Goal: Information Seeking & Learning: Learn about a topic

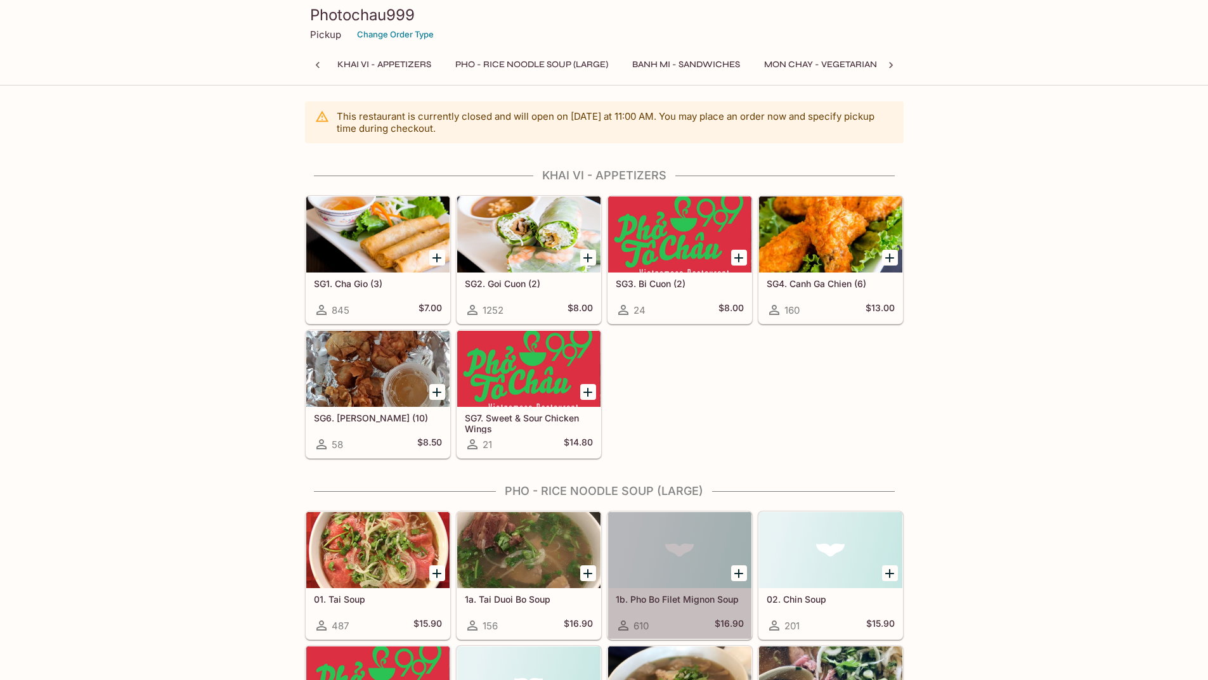
click at [722, 543] on div at bounding box center [679, 550] width 143 height 76
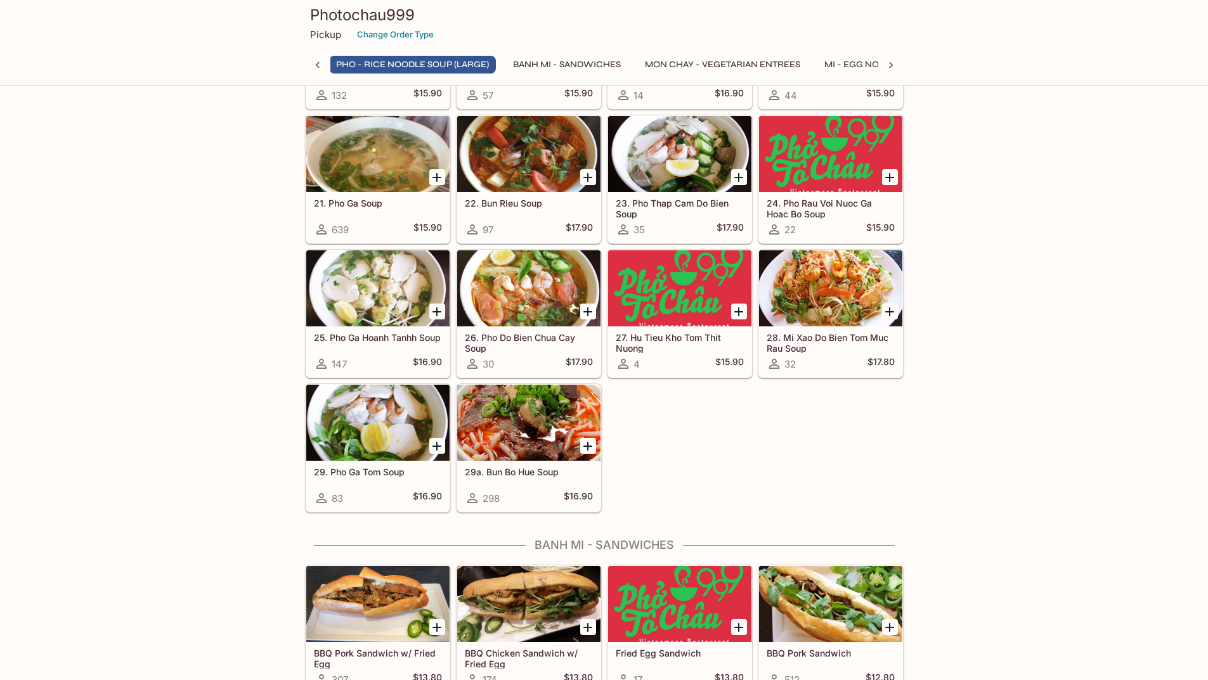
scroll to position [1042, 0]
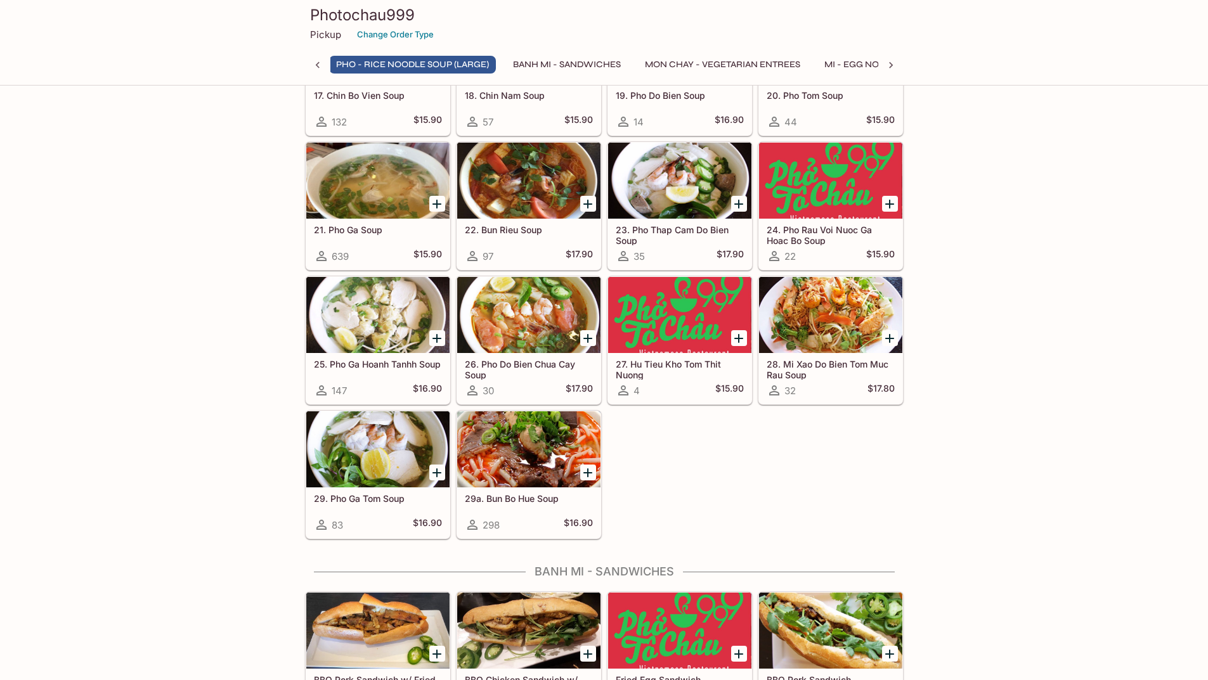
click at [391, 208] on div at bounding box center [377, 181] width 143 height 76
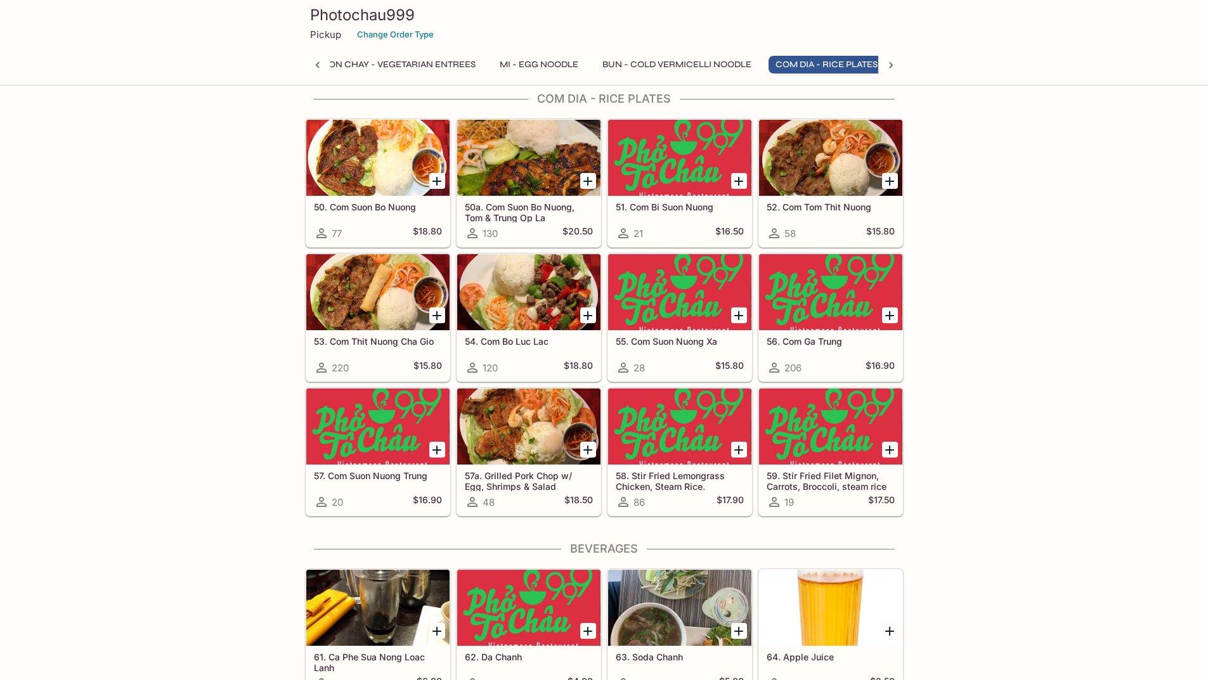
scroll to position [0, 463]
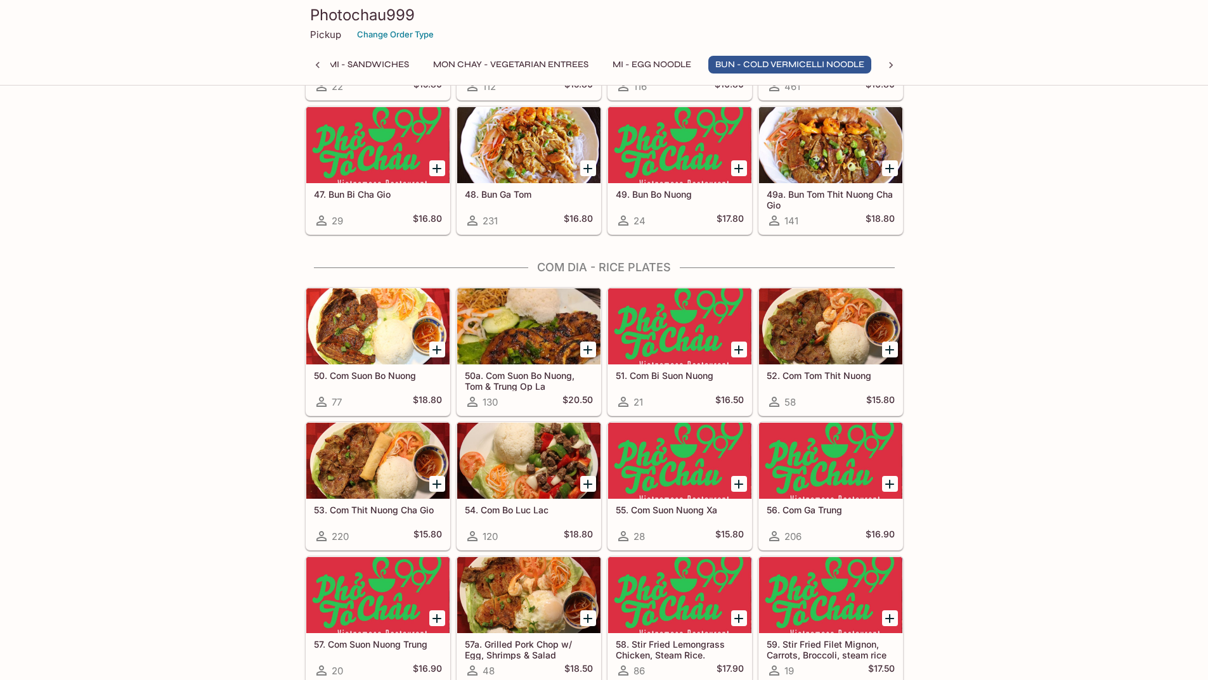
scroll to position [2536, 0]
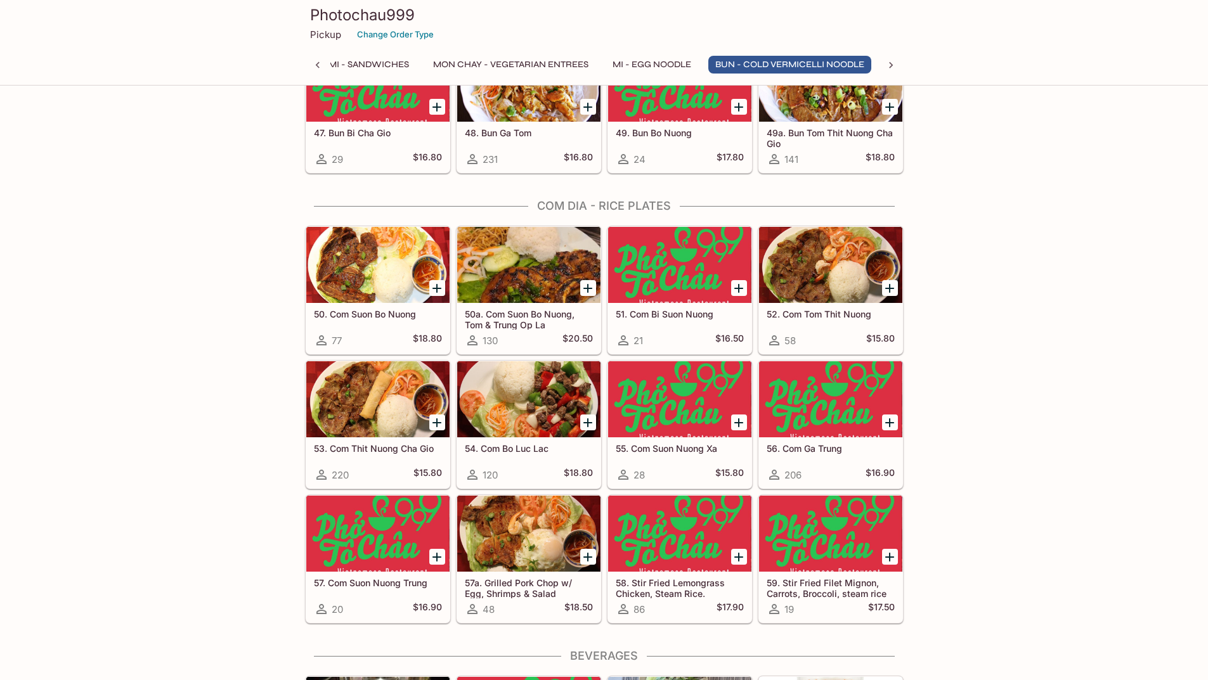
click at [520, 555] on div at bounding box center [528, 534] width 143 height 76
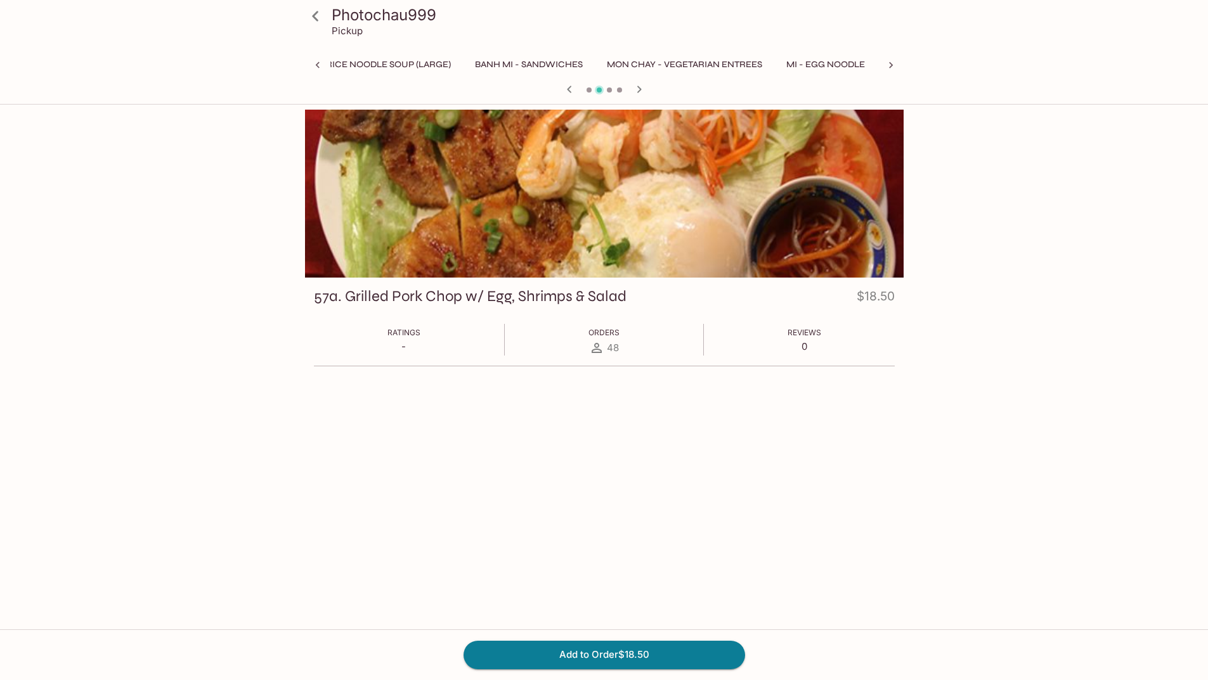
scroll to position [0, 463]
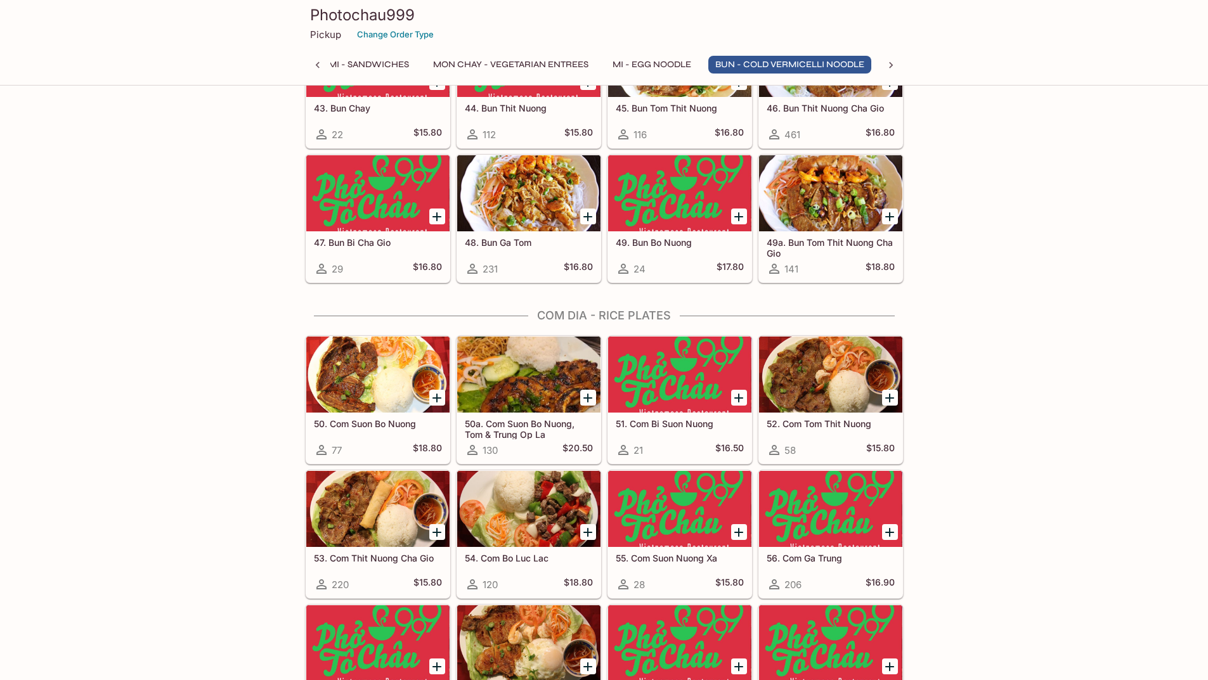
scroll to position [2453, 0]
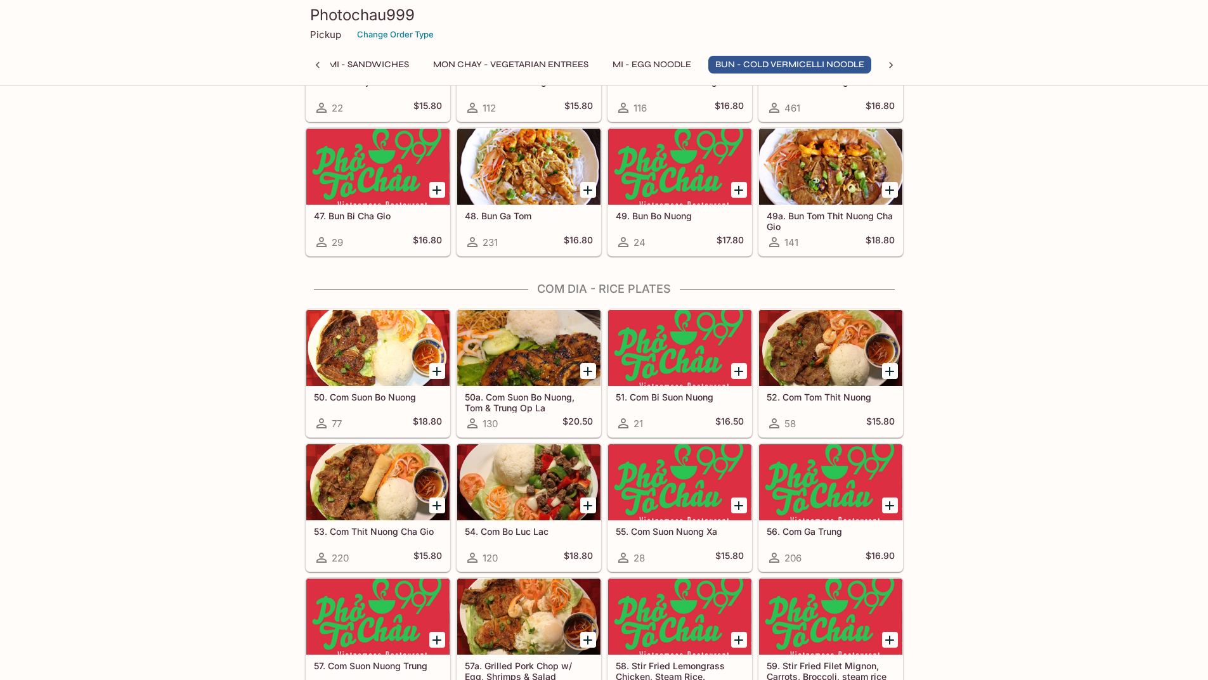
click at [364, 402] on h5 "50. Com Suon Bo Nuong" at bounding box center [378, 397] width 128 height 11
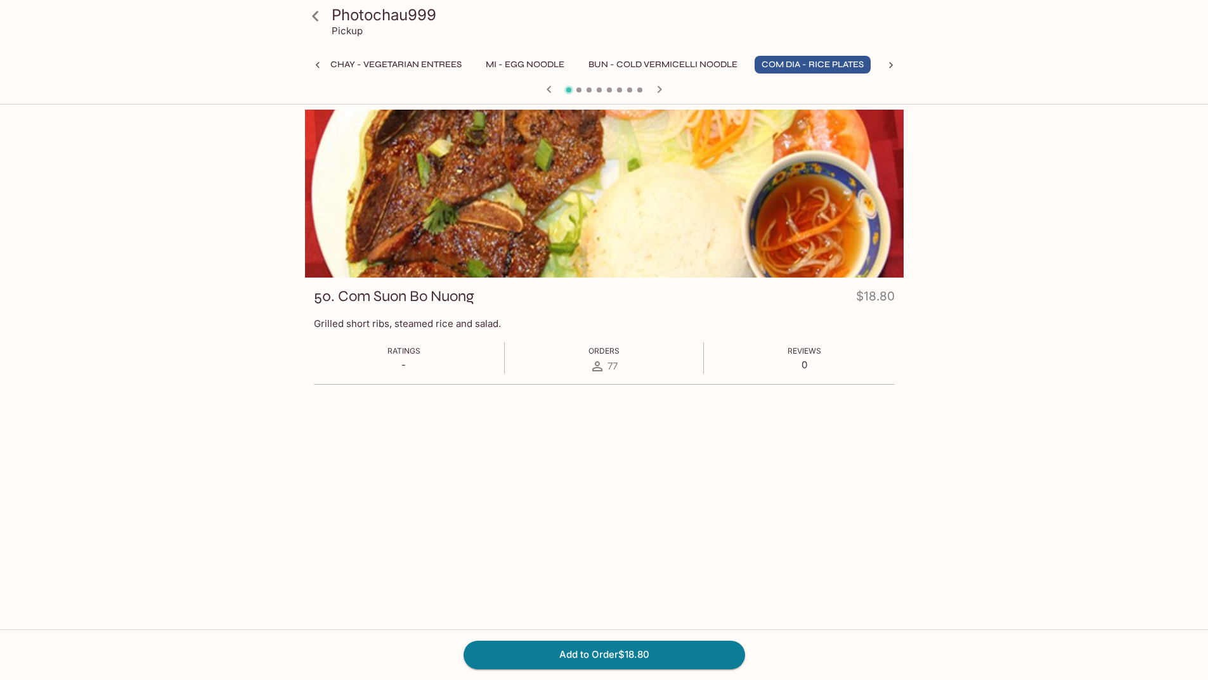
scroll to position [0, 463]
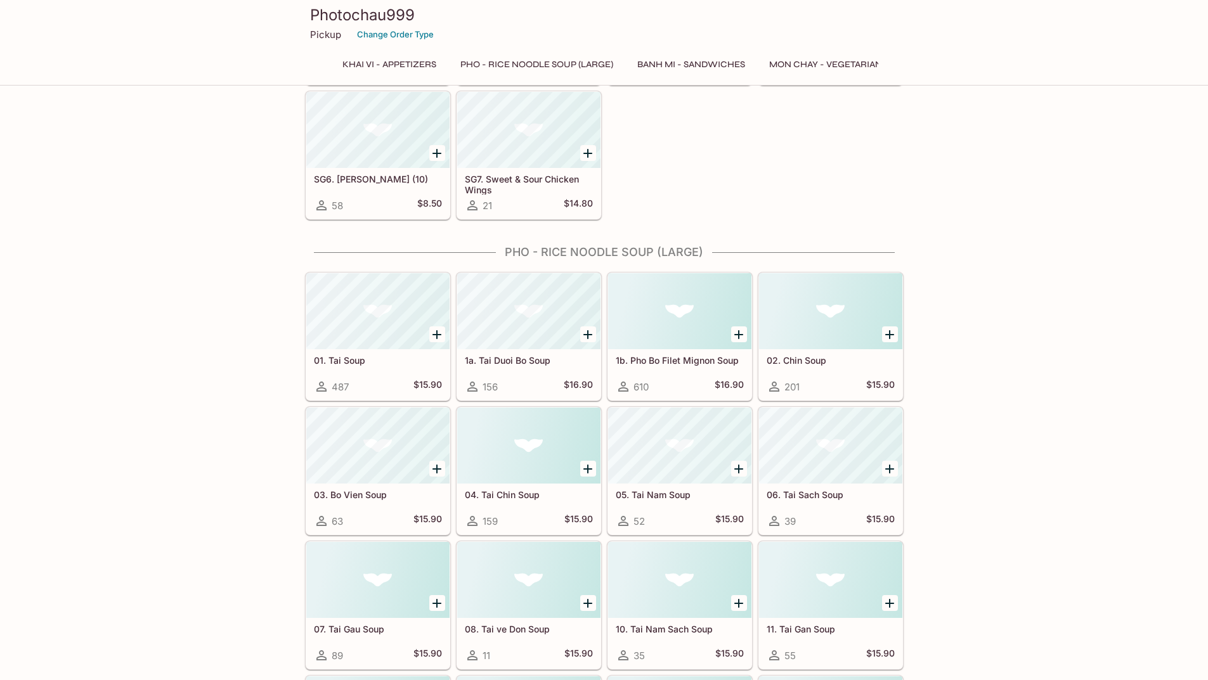
scroll to position [234, 0]
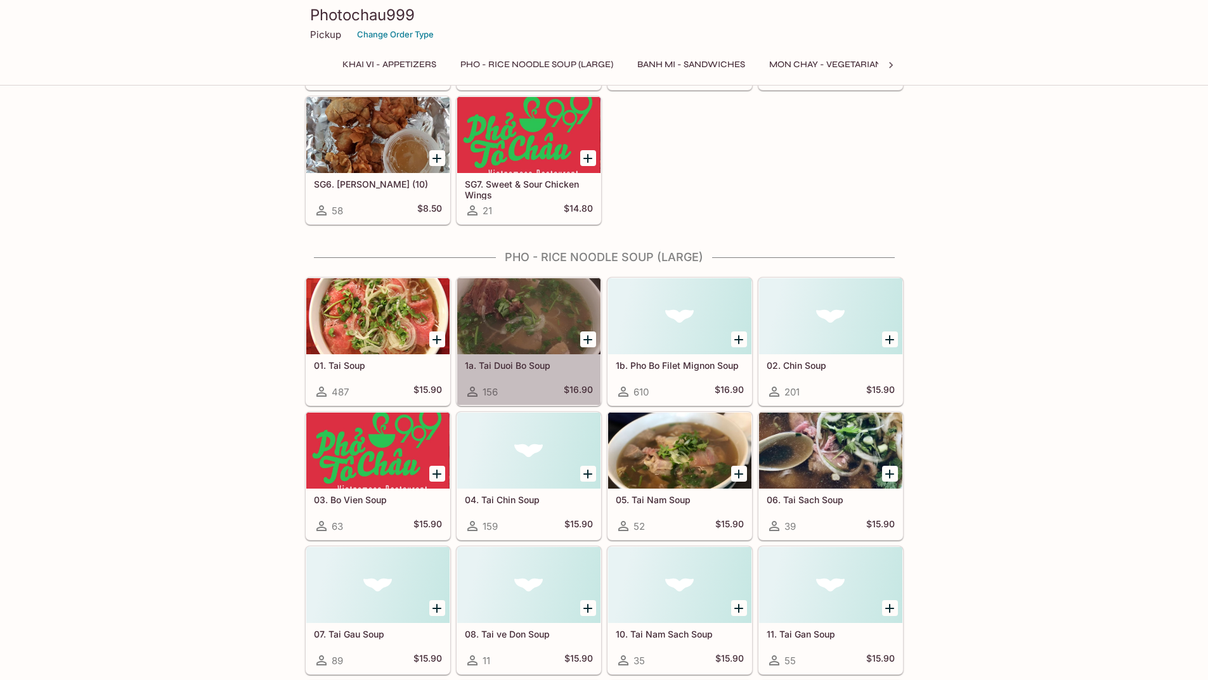
click at [530, 333] on div at bounding box center [528, 316] width 143 height 76
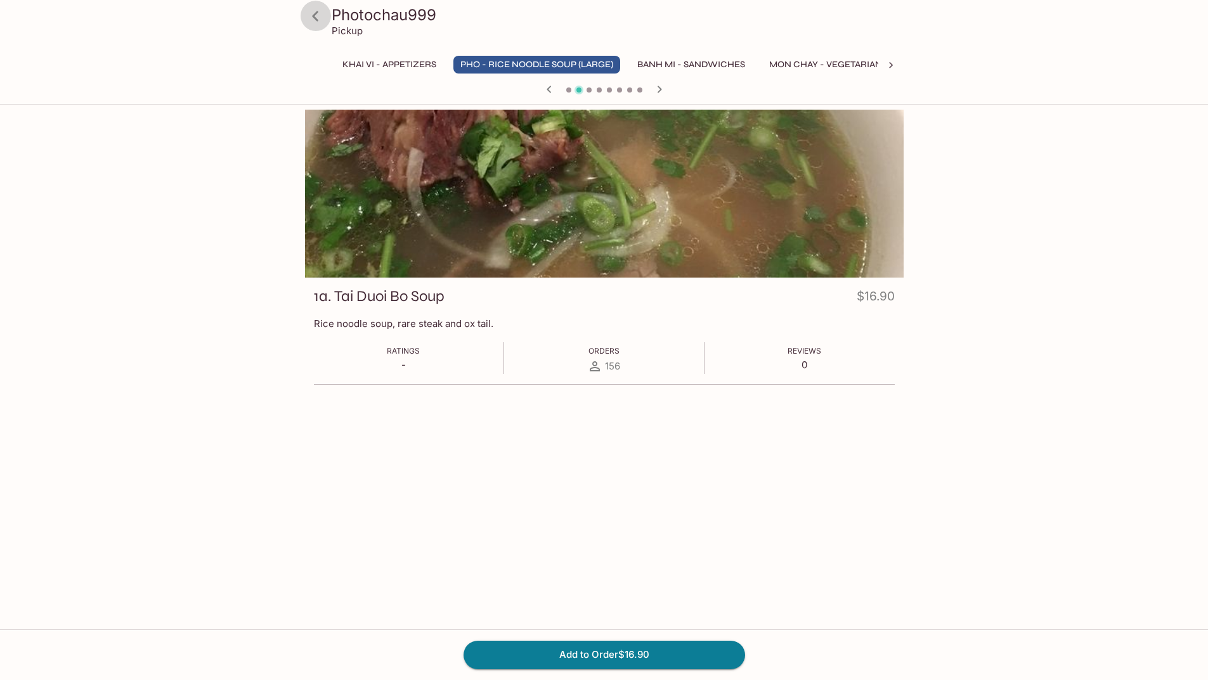
click at [309, 22] on icon at bounding box center [315, 16] width 22 height 22
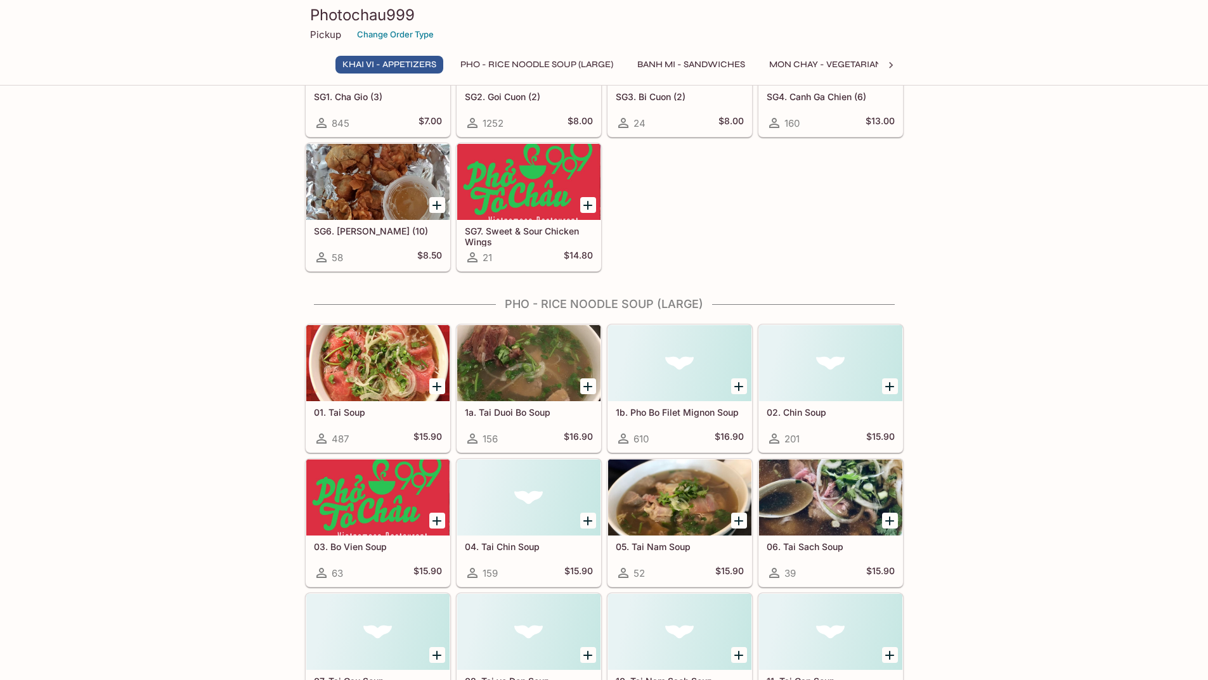
scroll to position [190, 0]
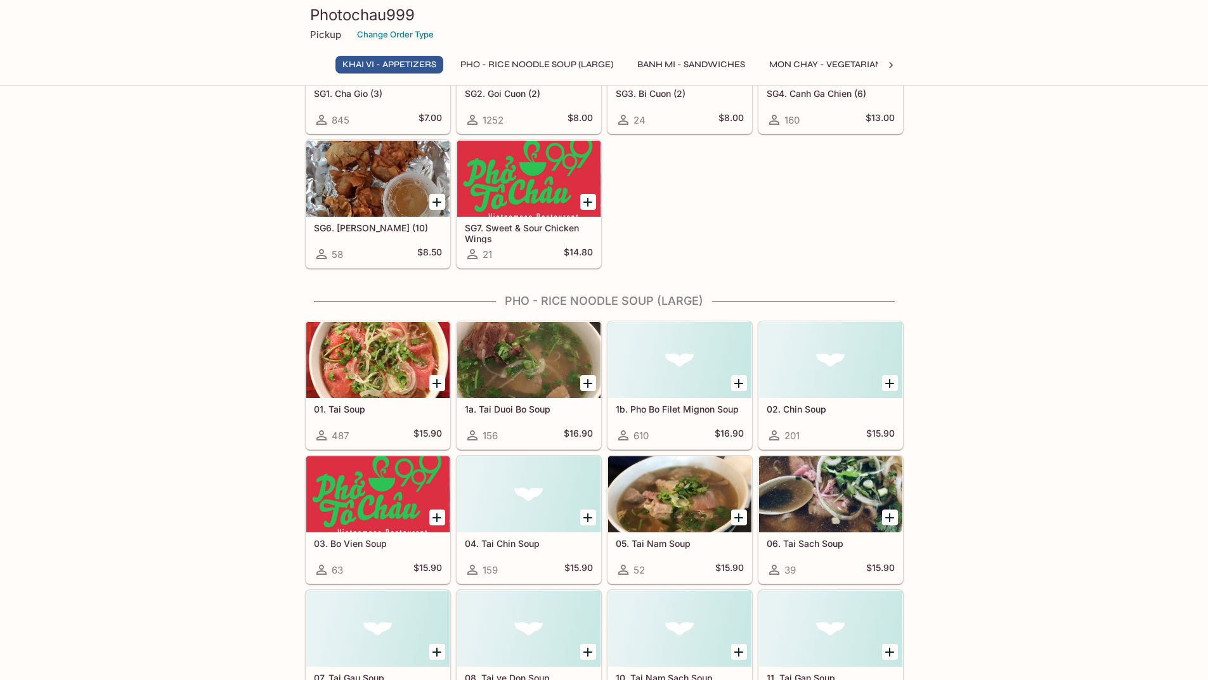
click at [818, 498] on div at bounding box center [830, 494] width 143 height 76
